Goal: Information Seeking & Learning: Find specific fact

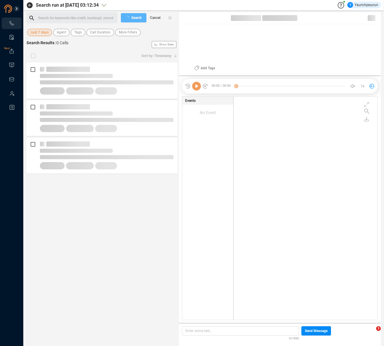
scroll to position [222, 141]
click at [36, 33] on span "Last 7 days" at bounding box center [40, 32] width 18 height 7
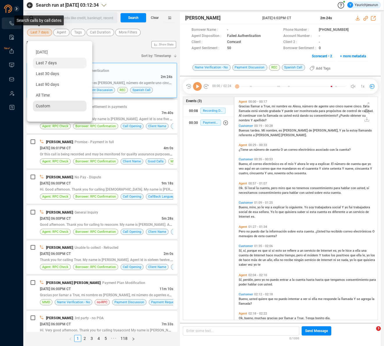
click at [44, 104] on span "Custom" at bounding box center [43, 106] width 14 height 5
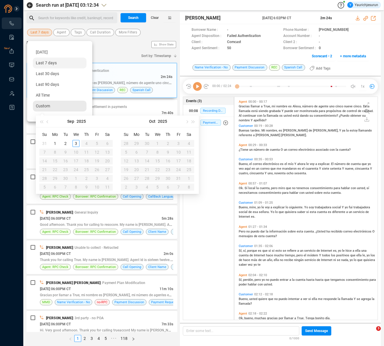
scroll to position [222, 140]
type input "[DATE]"
click at [49, 118] on button "button" at bounding box center [48, 122] width 6 height 12
click at [48, 119] on button "button" at bounding box center [48, 122] width 6 height 12
type input "[DATE]"
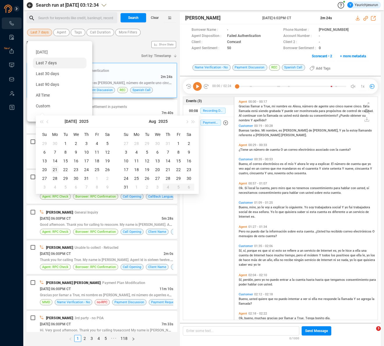
click at [56, 168] on div "21" at bounding box center [55, 169] width 7 height 7
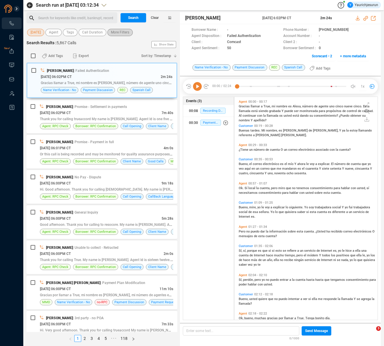
click at [122, 34] on span "More Filters" at bounding box center [120, 32] width 18 height 7
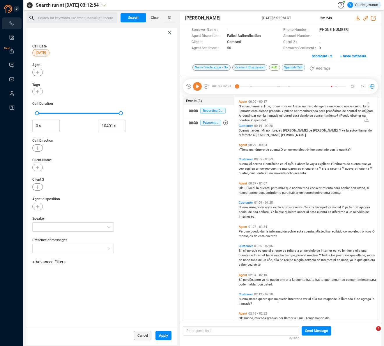
click at [43, 260] on span "+ Advanced Filters" at bounding box center [48, 262] width 33 height 5
click at [61, 313] on span "Phone Number" at bounding box center [51, 310] width 27 height 5
click at [103, 281] on div "Enter a comma separated list ﻿" at bounding box center [90, 280] width 111 height 13
click at [159, 336] on span "Apply" at bounding box center [163, 335] width 9 height 9
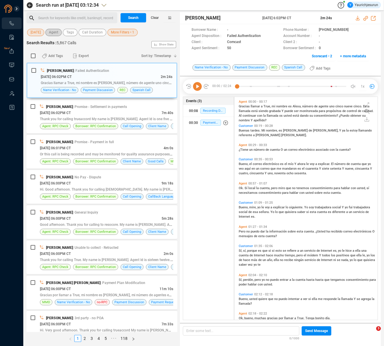
click at [49, 33] on span "Agent" at bounding box center [53, 32] width 9 height 7
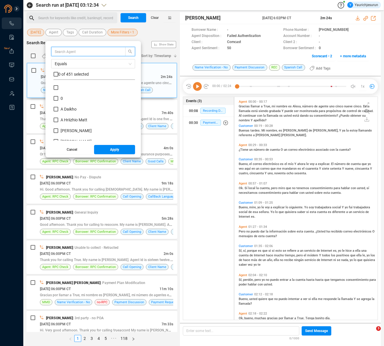
scroll to position [54, 79]
type input "[PERSON_NAME]"
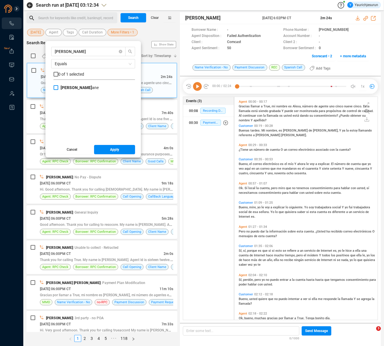
click at [74, 87] on span "[PERSON_NAME]" at bounding box center [80, 87] width 38 height 5
click at [58, 87] on input "[PERSON_NAME]" at bounding box center [56, 87] width 5 height 5
checkbox input "true"
click at [114, 147] on span "Apply" at bounding box center [114, 149] width 9 height 9
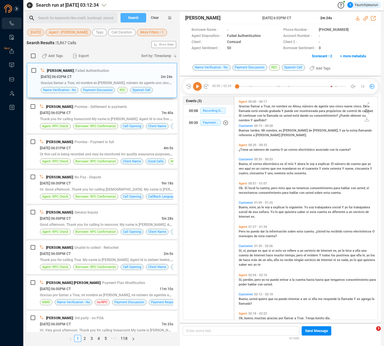
click at [134, 18] on span "Search" at bounding box center [133, 17] width 10 height 9
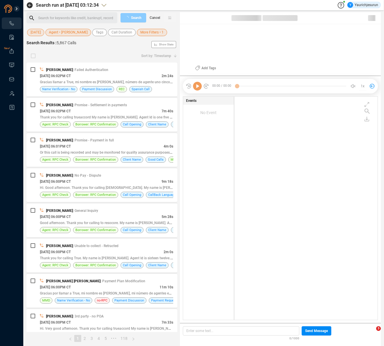
scroll to position [222, 140]
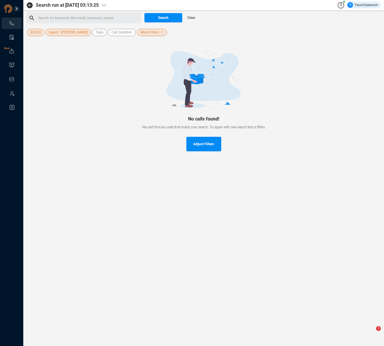
click at [141, 34] on span "More Filters • 1" at bounding box center [151, 32] width 23 height 7
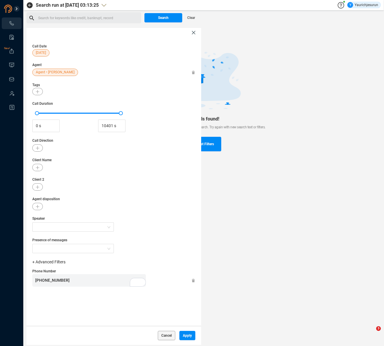
click at [95, 63] on span "Agent" at bounding box center [113, 64] width 163 height 5
click at [192, 280] on icon at bounding box center [193, 281] width 3 height 4
click at [185, 335] on span "Apply" at bounding box center [187, 335] width 9 height 9
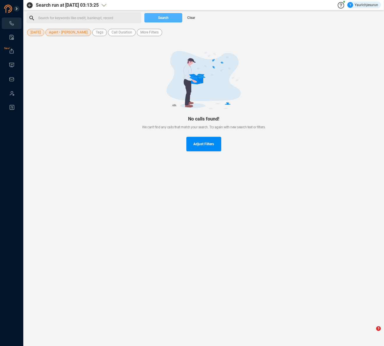
click at [163, 17] on span "Search" at bounding box center [163, 17] width 10 height 9
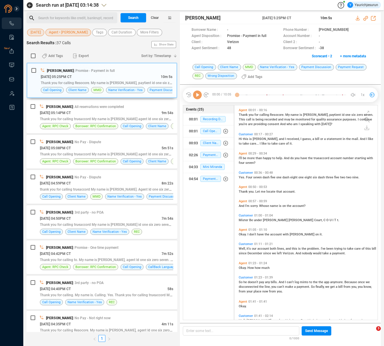
scroll to position [213, 140]
click at [109, 76] on div "[DATE] 05:25PM CT" at bounding box center [101, 77] width 120 height 6
click at [197, 97] on icon at bounding box center [197, 95] width 9 height 9
click at [245, 139] on span "this" at bounding box center [246, 139] width 6 height 4
click at [248, 157] on span "more" at bounding box center [251, 158] width 8 height 4
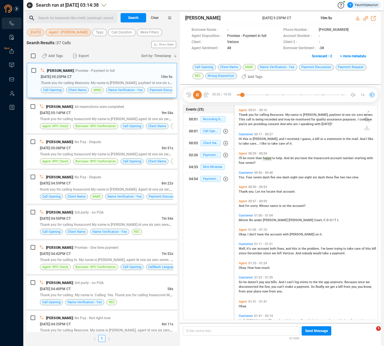
click at [248, 178] on span "Four" at bounding box center [249, 177] width 7 height 4
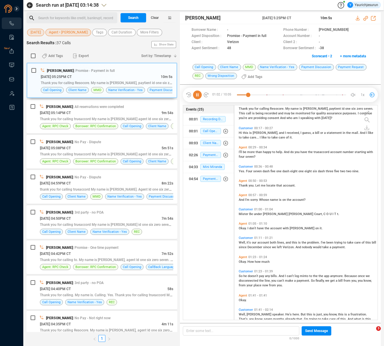
click at [242, 227] on span "Okay." at bounding box center [243, 228] width 9 height 4
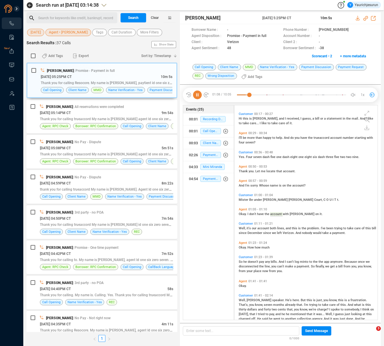
click at [240, 228] on span "Well," at bounding box center [243, 228] width 8 height 4
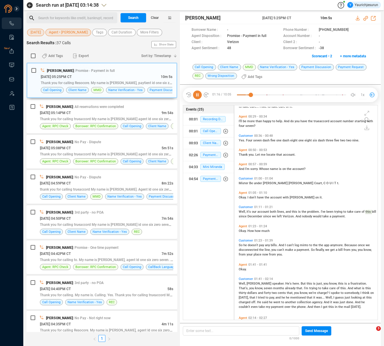
click at [255, 216] on span "December" at bounding box center [255, 216] width 16 height 4
click at [240, 230] on span "Okay." at bounding box center [243, 231] width 9 height 4
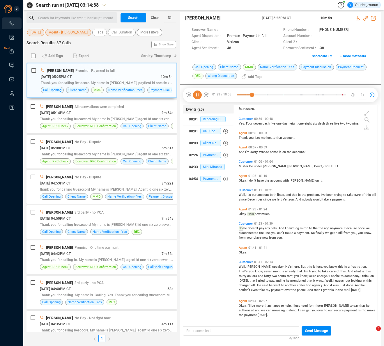
scroll to position [73, 0]
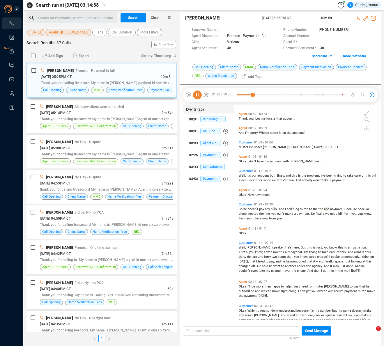
click at [263, 214] on span "the" at bounding box center [262, 214] width 6 height 4
click at [242, 246] on span "Well," at bounding box center [243, 248] width 8 height 4
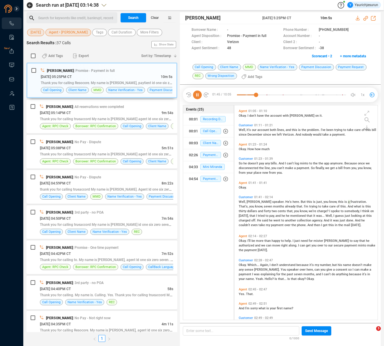
click at [347, 205] on span "And" at bounding box center [350, 207] width 6 height 4
click at [287, 210] on span "that," at bounding box center [290, 211] width 7 height 4
click at [242, 240] on span "Okay." at bounding box center [243, 241] width 9 height 4
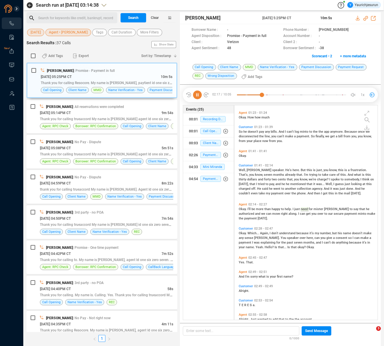
click at [240, 231] on span "Okay." at bounding box center [243, 233] width 9 height 4
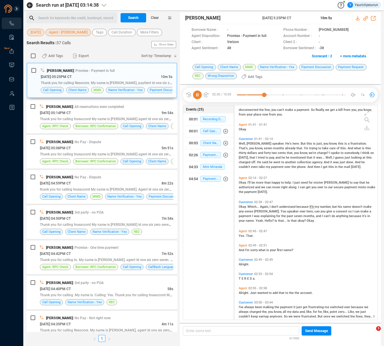
click at [287, 210] on span "speaker" at bounding box center [293, 212] width 13 height 4
click at [287, 215] on span "past" at bounding box center [290, 216] width 7 height 4
click at [246, 248] on span "I'm" at bounding box center [247, 250] width 5 height 4
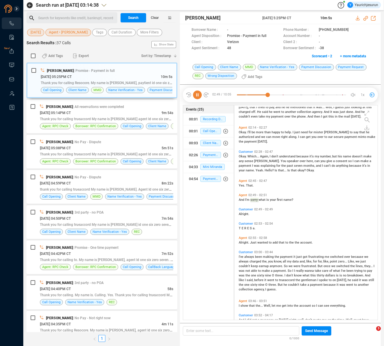
scroll to position [213, 0]
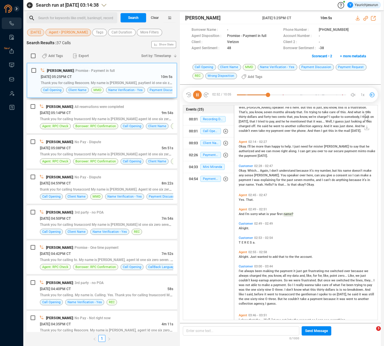
click at [241, 256] on span "Alright." at bounding box center [244, 257] width 11 height 4
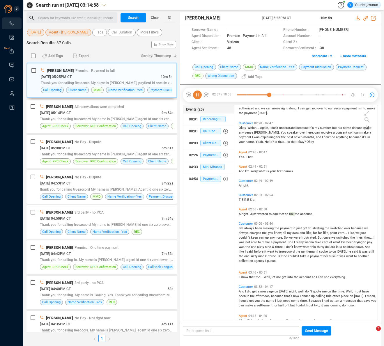
click at [245, 228] on span "always" at bounding box center [249, 228] width 11 height 4
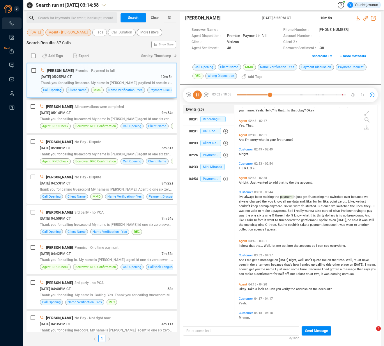
click at [246, 246] on span "show" at bounding box center [244, 246] width 8 height 4
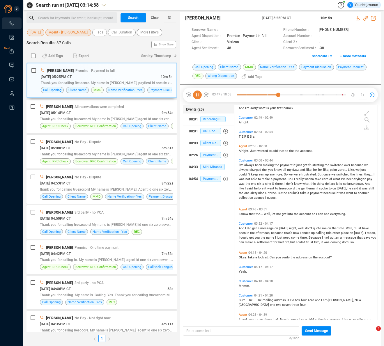
click at [242, 256] on span "Okay." at bounding box center [243, 258] width 9 height 4
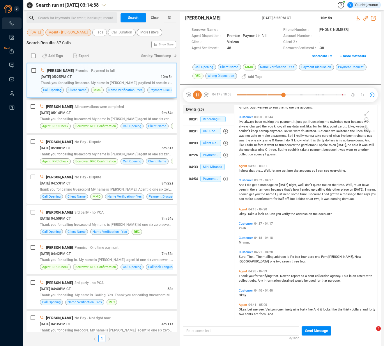
click at [242, 256] on span "Sure." at bounding box center [243, 257] width 8 height 4
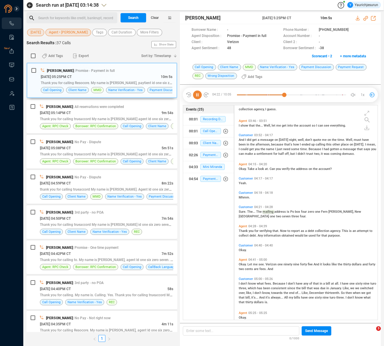
click at [242, 283] on span "don't" at bounding box center [244, 284] width 8 height 4
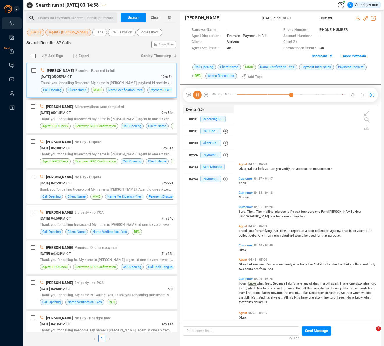
scroll to position [487, 0]
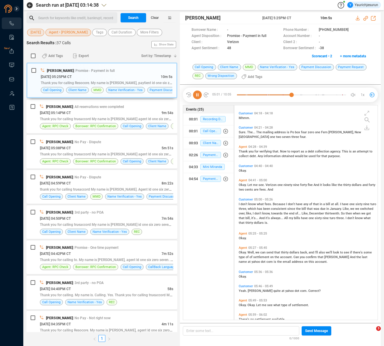
click at [248, 253] on span "Well," at bounding box center [251, 253] width 8 height 4
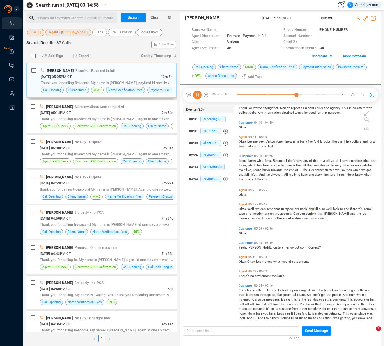
click at [273, 247] on span "quite" at bounding box center [277, 248] width 8 height 4
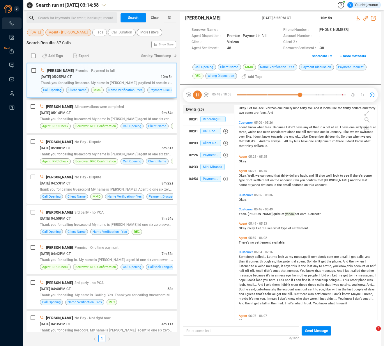
click at [259, 256] on span "called..." at bounding box center [261, 257] width 12 height 4
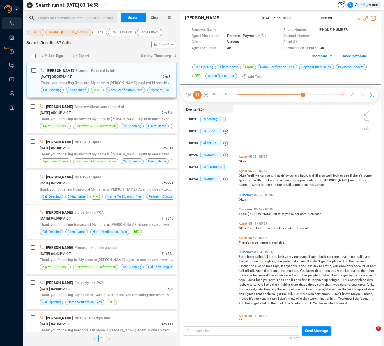
scroll to position [631, 0]
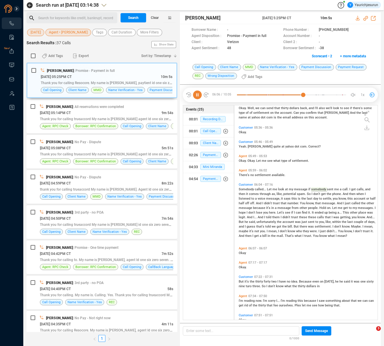
click at [255, 280] on span "thirty" at bounding box center [259, 282] width 8 height 4
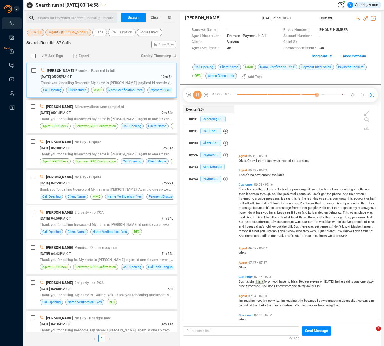
scroll to position [701, 0]
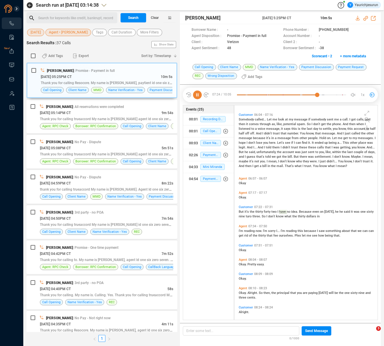
click at [257, 229] on span "now." at bounding box center [259, 231] width 7 height 4
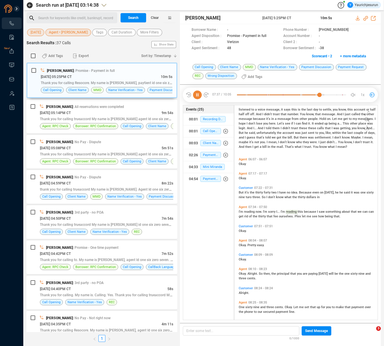
click at [263, 274] on span "So" at bounding box center [261, 274] width 5 height 4
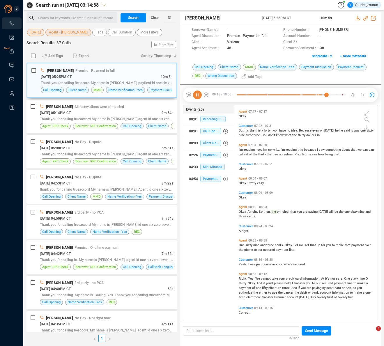
click at [253, 245] on span "nine" at bounding box center [256, 245] width 7 height 4
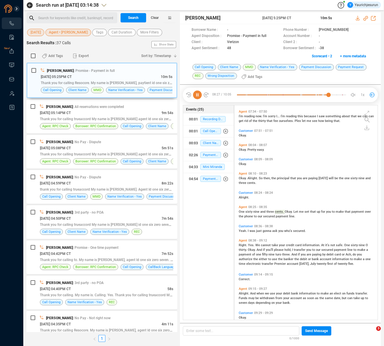
click at [251, 244] on span "Yes." at bounding box center [251, 245] width 7 height 4
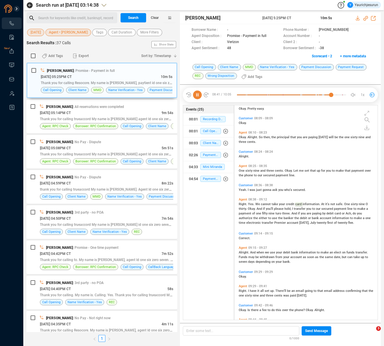
click at [273, 215] on div "Right. Yes. We cannot take your credit card information. At it's not safe. One …" at bounding box center [307, 212] width 137 height 23
click at [260, 252] on span "when" at bounding box center [260, 253] width 8 height 4
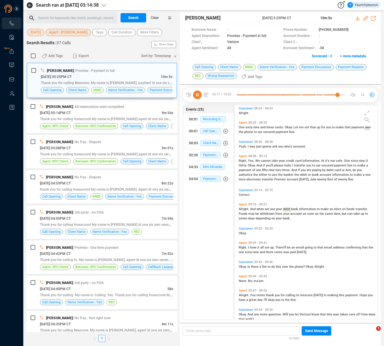
click at [257, 248] on span "it" at bounding box center [258, 248] width 3 height 4
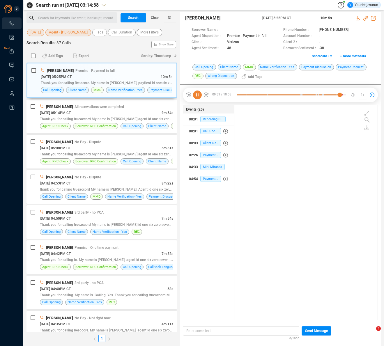
scroll to position [184, 0]
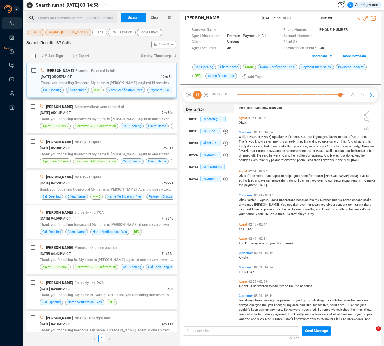
click at [294, 146] on span "you" at bounding box center [297, 146] width 6 height 4
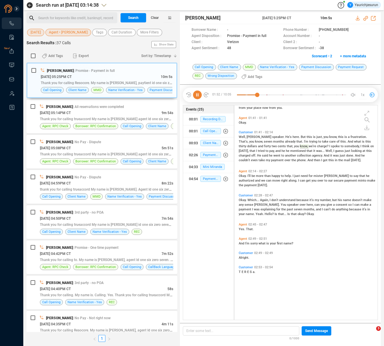
scroll to position [119, 0]
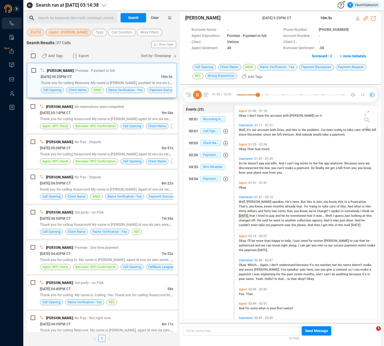
click at [324, 221] on span "And" at bounding box center [327, 221] width 6 height 4
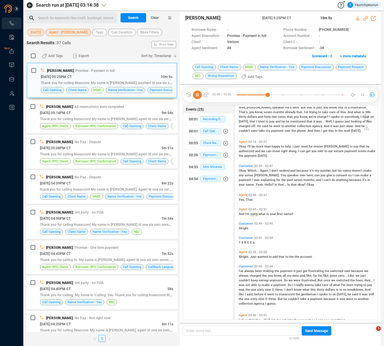
scroll to position [213, 0]
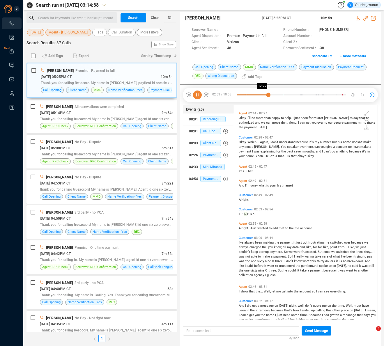
click at [263, 95] on div at bounding box center [291, 95] width 109 height 9
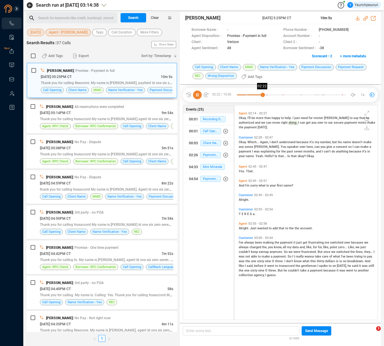
scroll to position [150, 0]
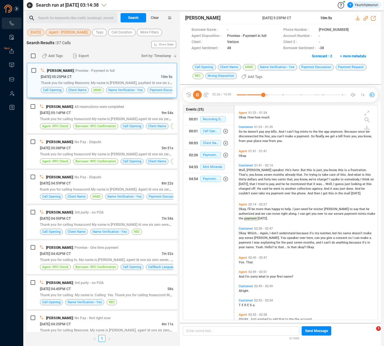
click at [324, 189] on span "And" at bounding box center [327, 189] width 6 height 4
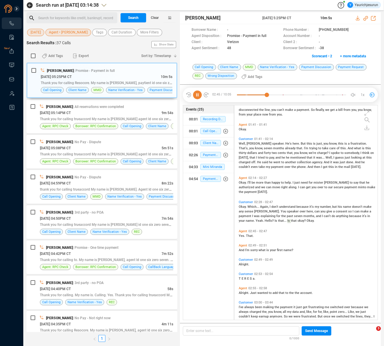
scroll to position [199, 0]
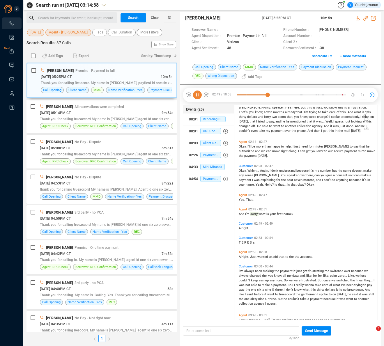
scroll to position [213, 0]
click at [248, 270] on span "always" at bounding box center [249, 271] width 11 height 4
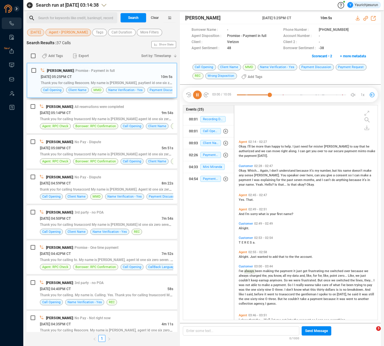
scroll to position [287, 0]
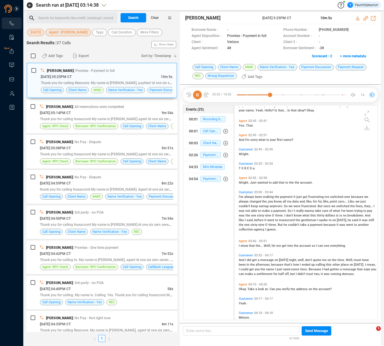
click at [284, 205] on span "So" at bounding box center [286, 206] width 5 height 4
click at [301, 211] on span "really" at bounding box center [300, 211] width 9 height 4
click at [269, 221] on span "went" at bounding box center [271, 220] width 8 height 4
click at [247, 246] on span "show" at bounding box center [244, 246] width 8 height 4
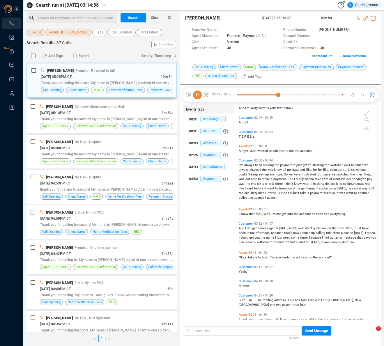
click at [247, 228] on span "did" at bounding box center [249, 228] width 5 height 4
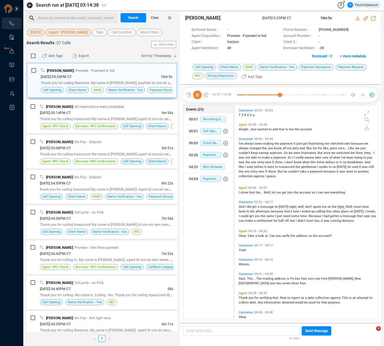
click at [251, 211] on span "the" at bounding box center [253, 212] width 6 height 4
click at [270, 217] on span "name" at bounding box center [270, 216] width 9 height 4
click at [251, 236] on span "Take" at bounding box center [251, 236] width 8 height 4
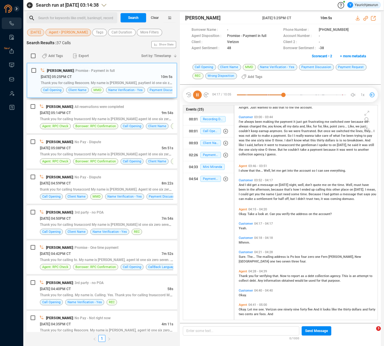
scroll to position [362, 0]
click at [259, 256] on div "Agent 02:49 - 02:51 And I'm sorry what is your first name? Customer 02:49 - 02:…" at bounding box center [307, 327] width 140 height 1166
click at [260, 276] on span "verifying" at bounding box center [265, 276] width 13 height 4
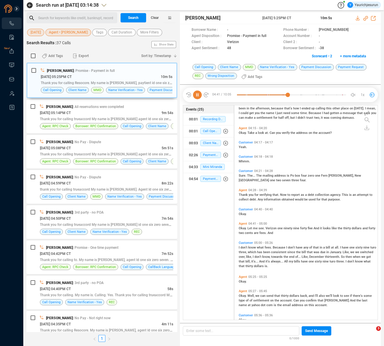
scroll to position [460, 0]
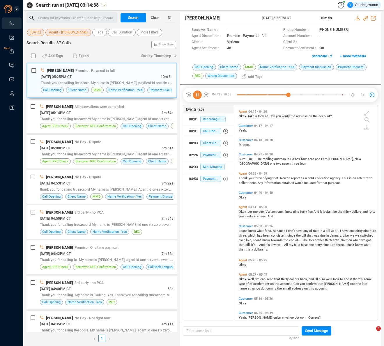
click at [249, 229] on span "know" at bounding box center [252, 231] width 8 height 4
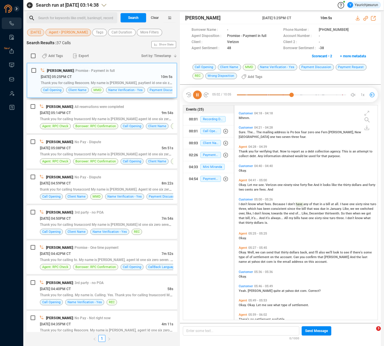
click at [282, 209] on span "consistent" at bounding box center [279, 209] width 16 height 4
click at [289, 217] on span "All" at bounding box center [286, 218] width 5 height 4
click at [243, 252] on span "Okay." at bounding box center [243, 253] width 9 height 4
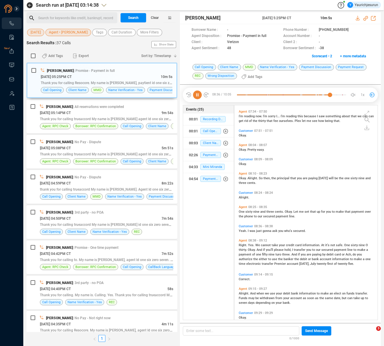
scroll to position [833, 0]
